Goal: Check status: Check status

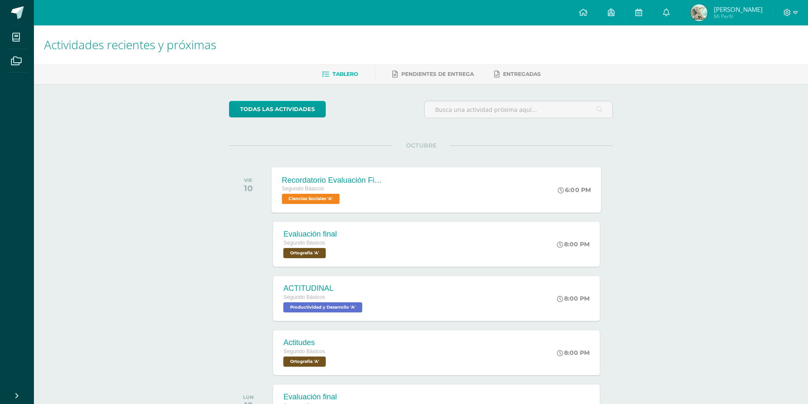
click at [291, 198] on span "Ciencias Sociales 'A'" at bounding box center [311, 199] width 58 height 10
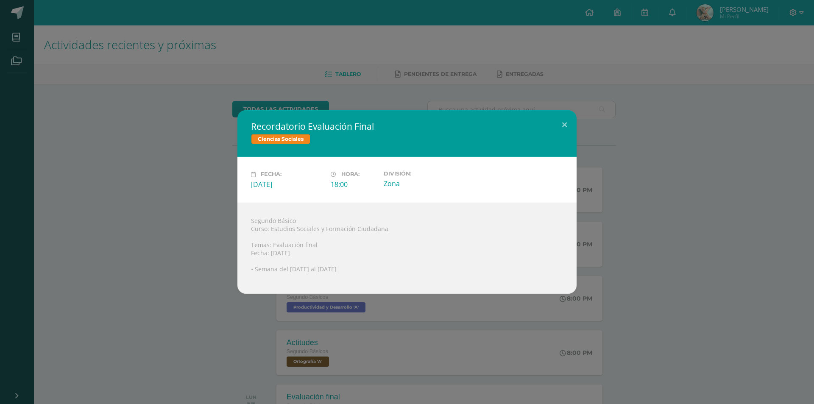
click at [261, 304] on div "Recordatorio Evaluación Final Ciencias Sociales Fecha: [DATE] Hora: 18:00 Divis…" at bounding box center [407, 202] width 814 height 404
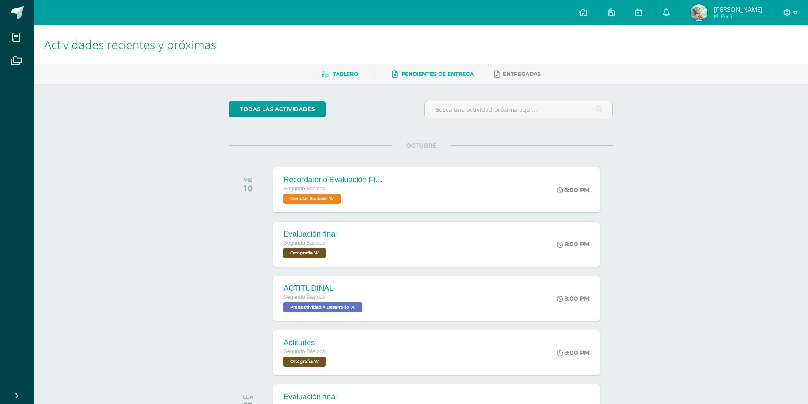
click at [408, 72] on span "Pendientes de entrega" at bounding box center [437, 74] width 72 height 6
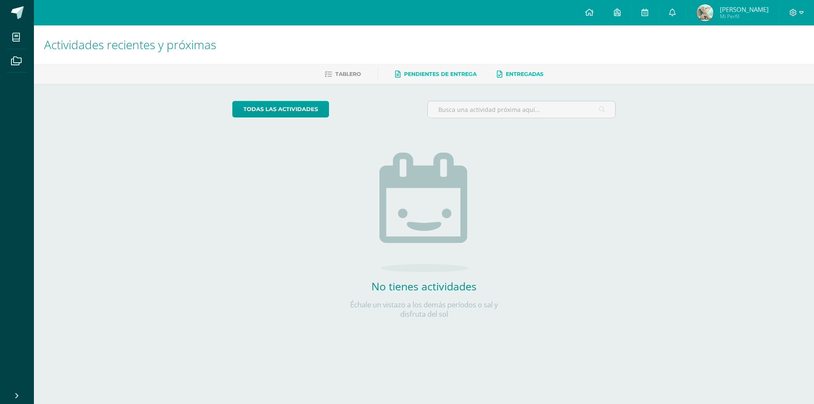
click at [529, 68] on link "Entregadas" at bounding box center [520, 74] width 47 height 14
